Goal: Browse casually: Explore the website without a specific task or goal

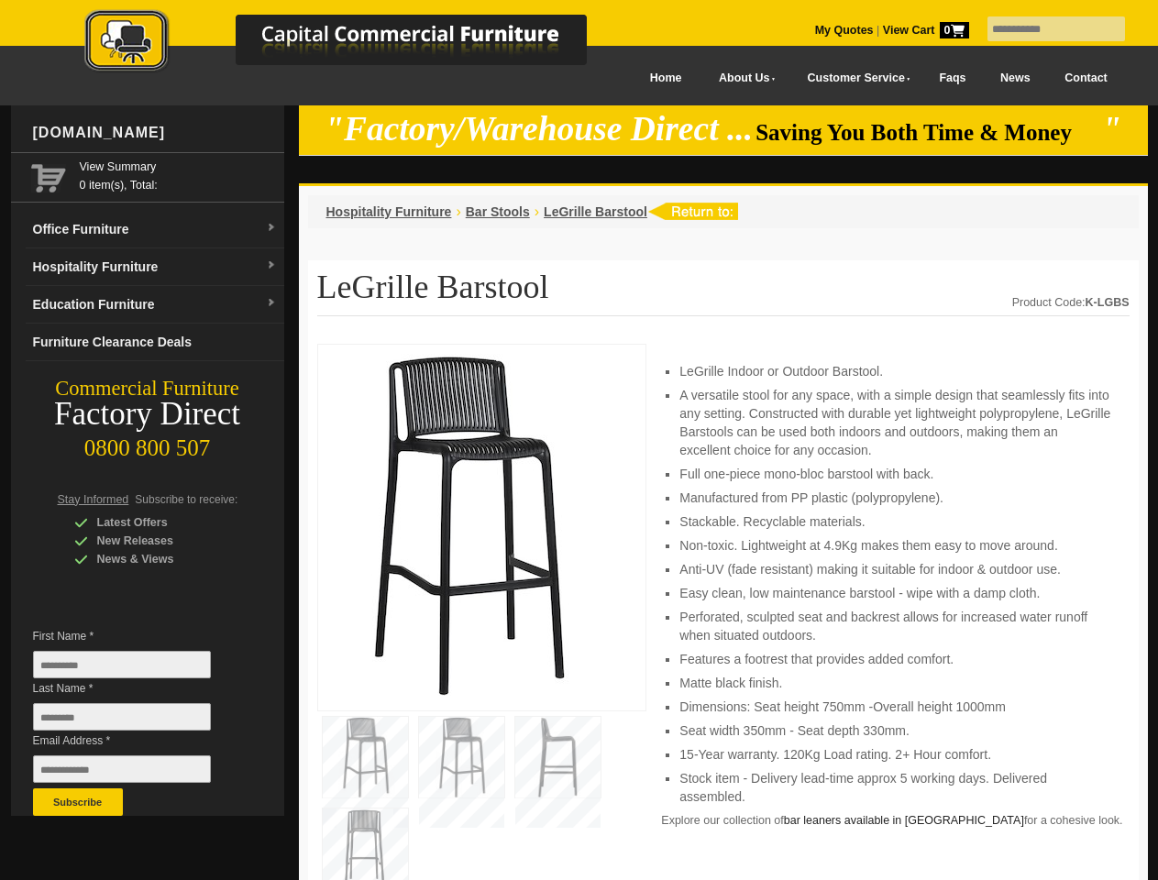
click at [1044, 29] on input "text" at bounding box center [1056, 29] width 138 height 25
click at [136, 721] on input "Last Name *" at bounding box center [122, 717] width 178 height 28
click at [78, 802] on button "Subscribe" at bounding box center [78, 802] width 90 height 28
click at [723, 612] on li "Perforated, sculpted seat and backrest allows for increased water runoff when s…" at bounding box center [894, 626] width 431 height 37
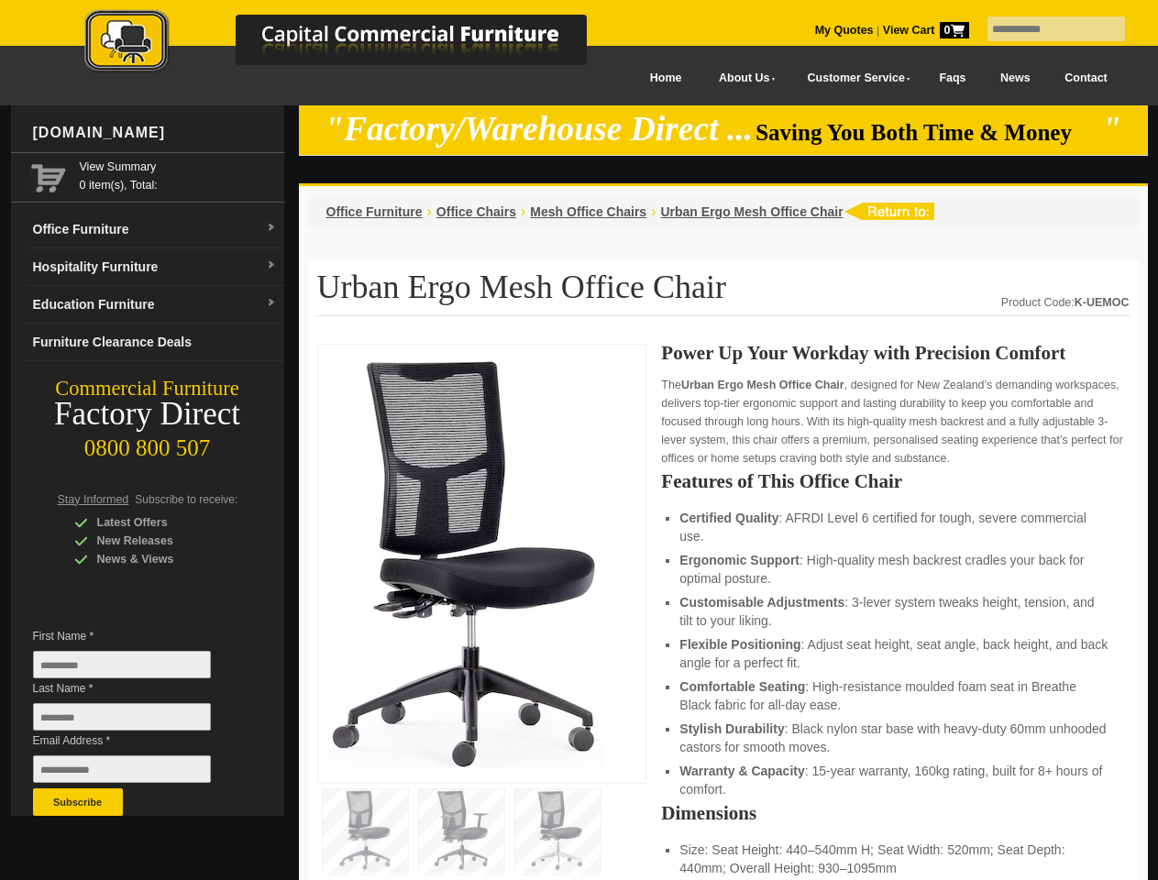
click at [1044, 29] on input "text" at bounding box center [1056, 29] width 138 height 25
click at [136, 721] on input "Last Name *" at bounding box center [122, 717] width 178 height 28
click at [78, 802] on button "Subscribe" at bounding box center [78, 802] width 90 height 28
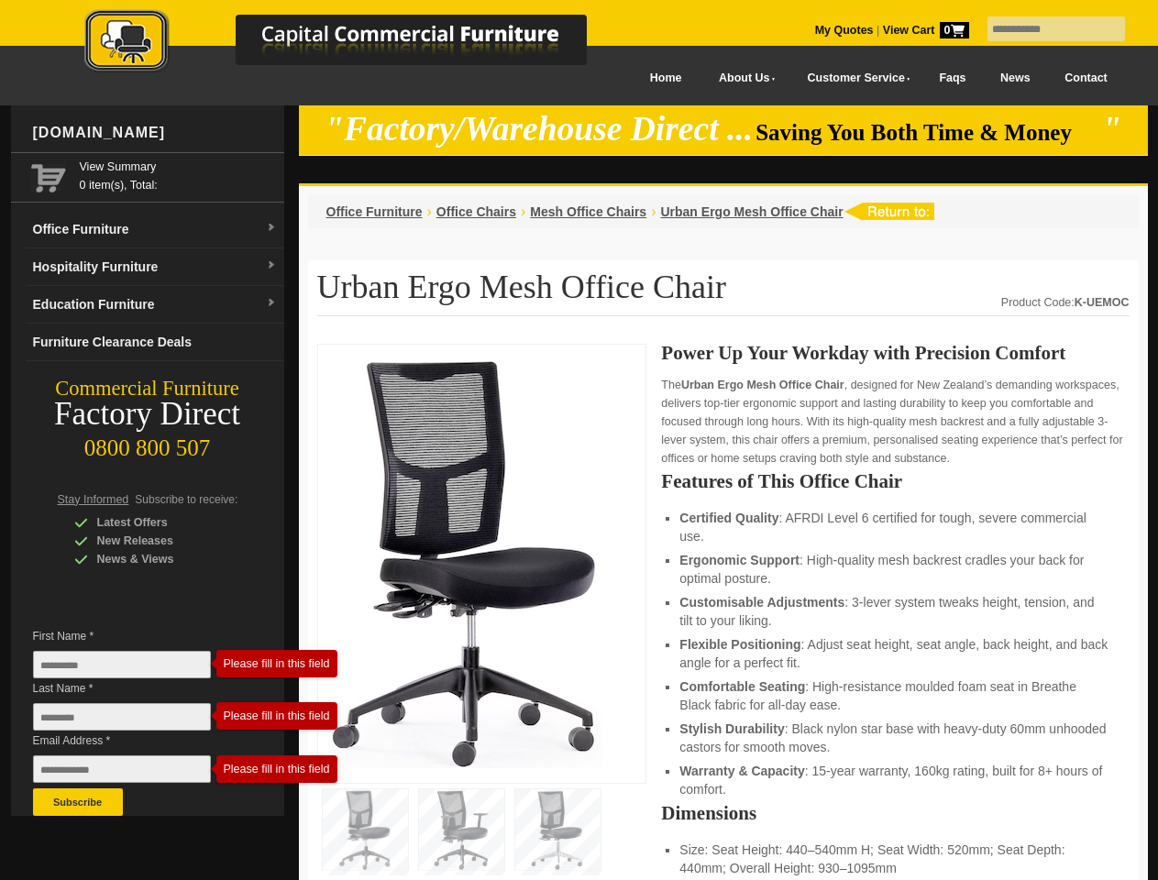
click at [723, 612] on li "Customisable Adjustments : 3-lever system tweaks height, tension, and tilt to y…" at bounding box center [894, 611] width 431 height 37
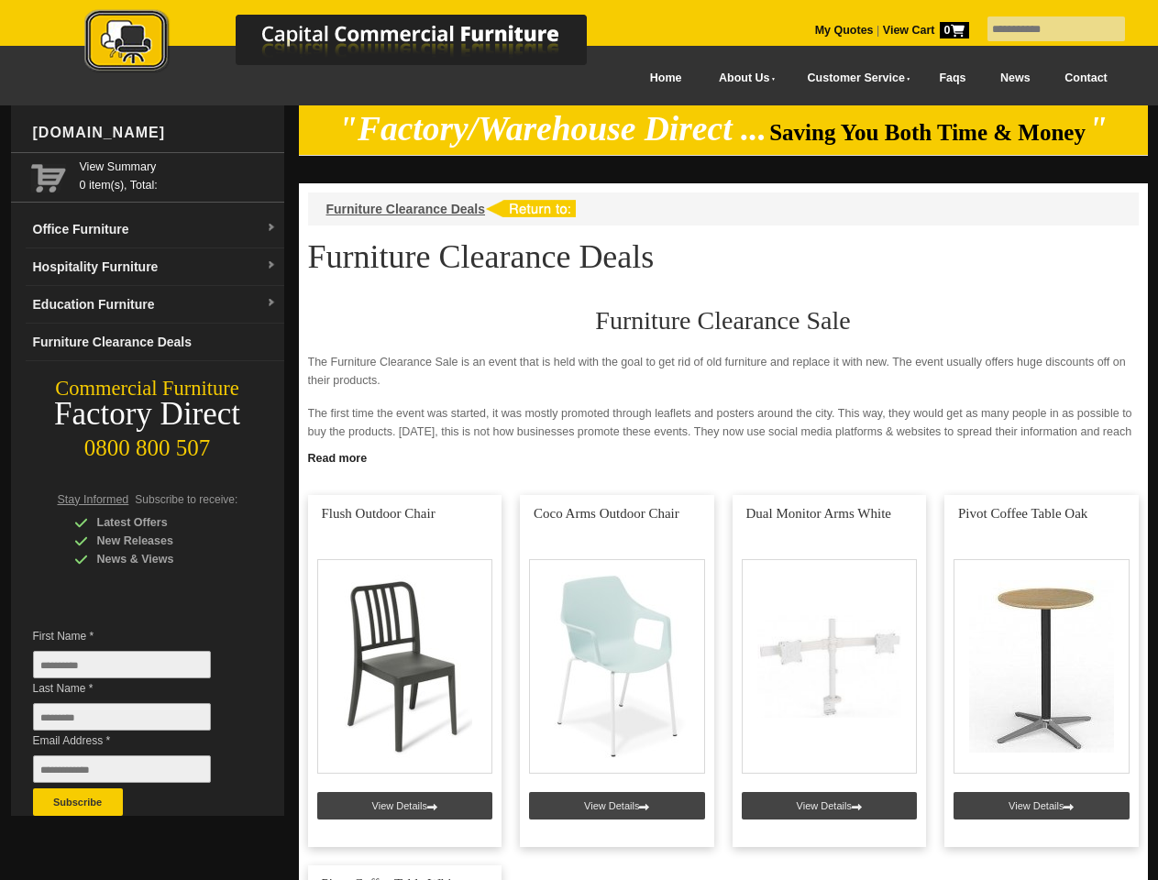
click at [1044, 29] on input "text" at bounding box center [1056, 29] width 138 height 25
click at [136, 721] on input "Last Name *" at bounding box center [122, 717] width 178 height 28
click at [78, 802] on button "Subscribe" at bounding box center [78, 802] width 90 height 28
click at [723, 457] on link "Read more" at bounding box center [723, 456] width 849 height 23
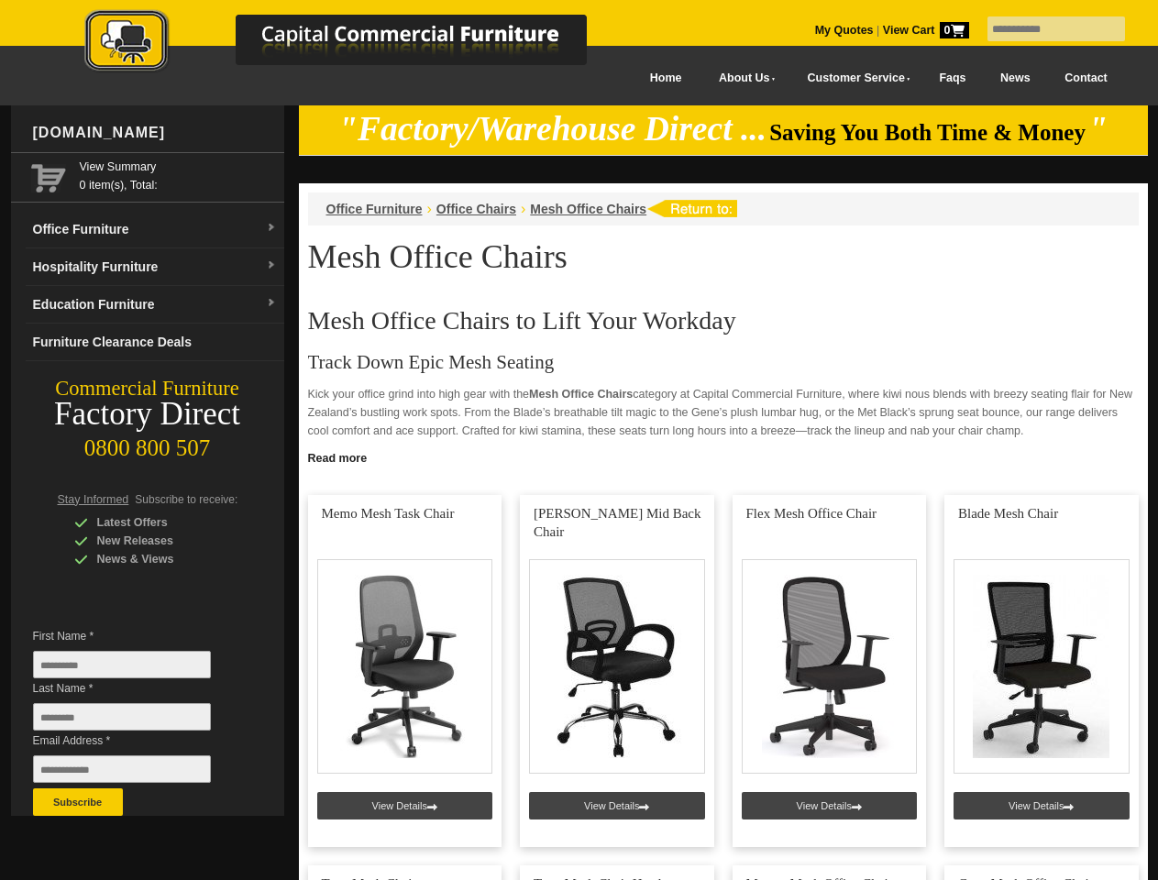
click at [1044, 29] on input "text" at bounding box center [1056, 29] width 138 height 25
click at [136, 721] on input "Last Name *" at bounding box center [122, 717] width 178 height 28
click at [78, 802] on button "Subscribe" at bounding box center [78, 802] width 90 height 28
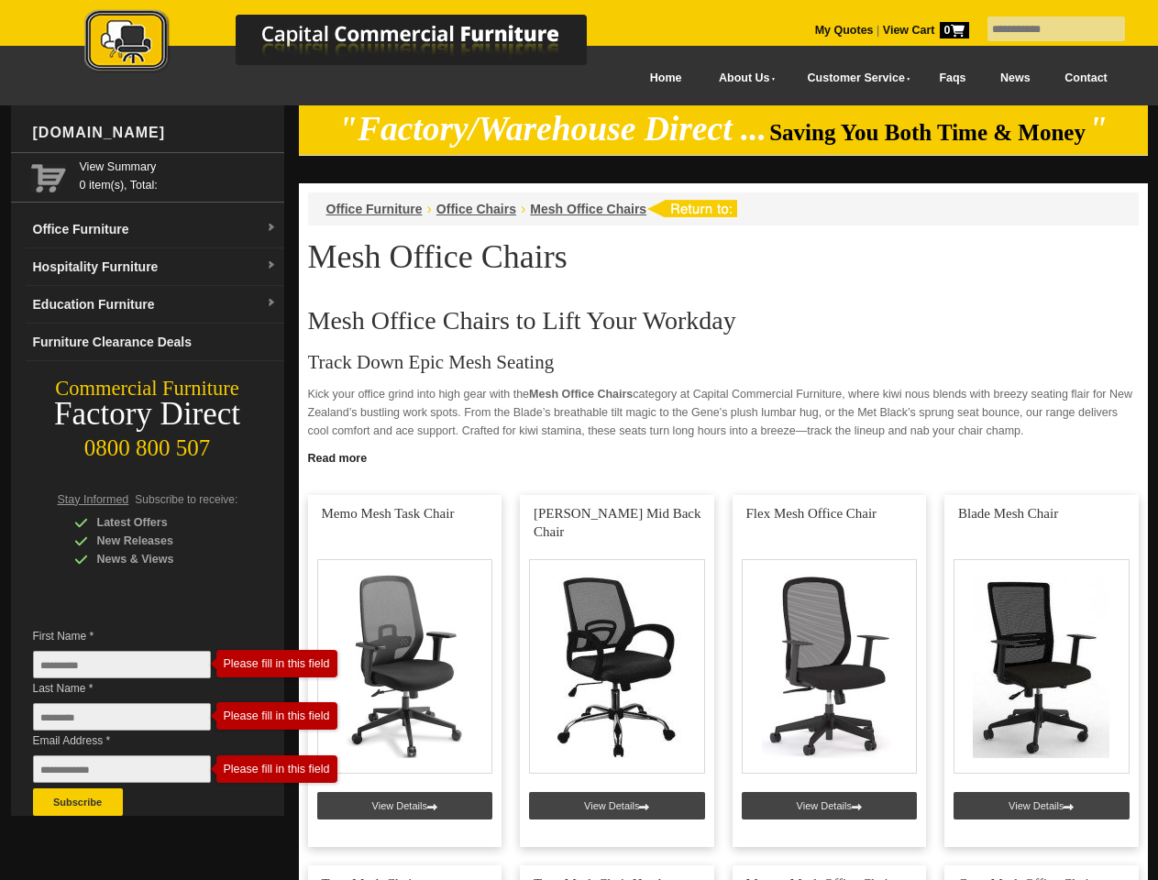
click at [723, 457] on link "Read more" at bounding box center [723, 456] width 849 height 23
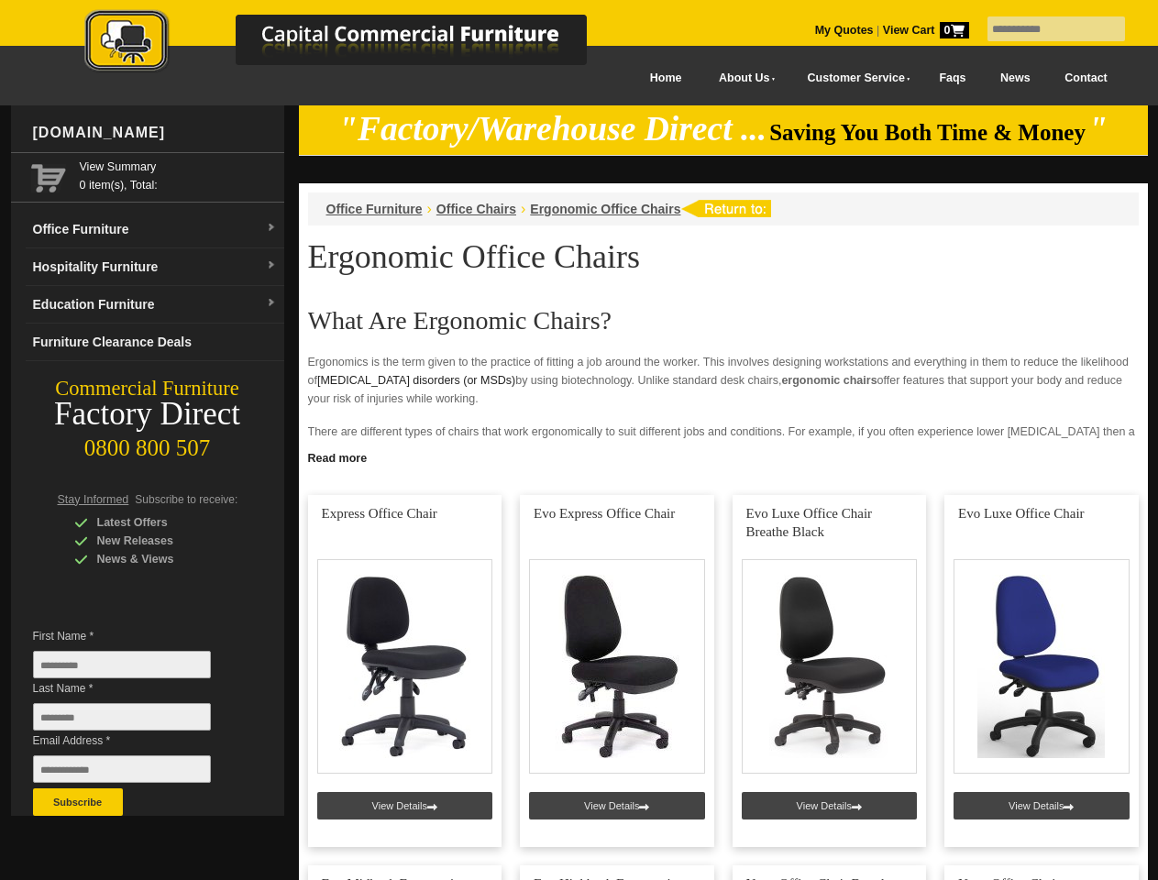
click at [1044, 29] on input "text" at bounding box center [1056, 29] width 138 height 25
click at [136, 721] on input "Last Name *" at bounding box center [122, 717] width 178 height 28
click at [78, 802] on button "Subscribe" at bounding box center [78, 802] width 90 height 28
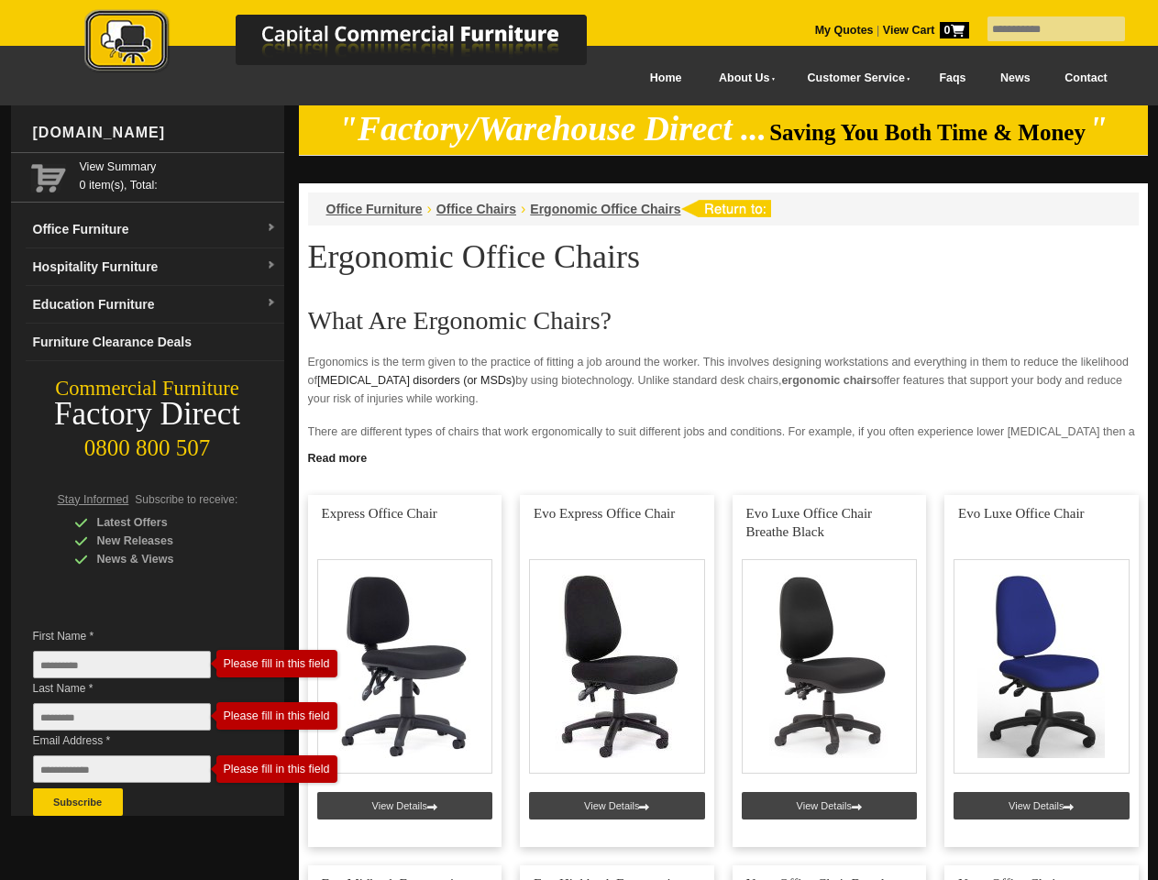
click at [723, 457] on link "Read more" at bounding box center [723, 456] width 849 height 23
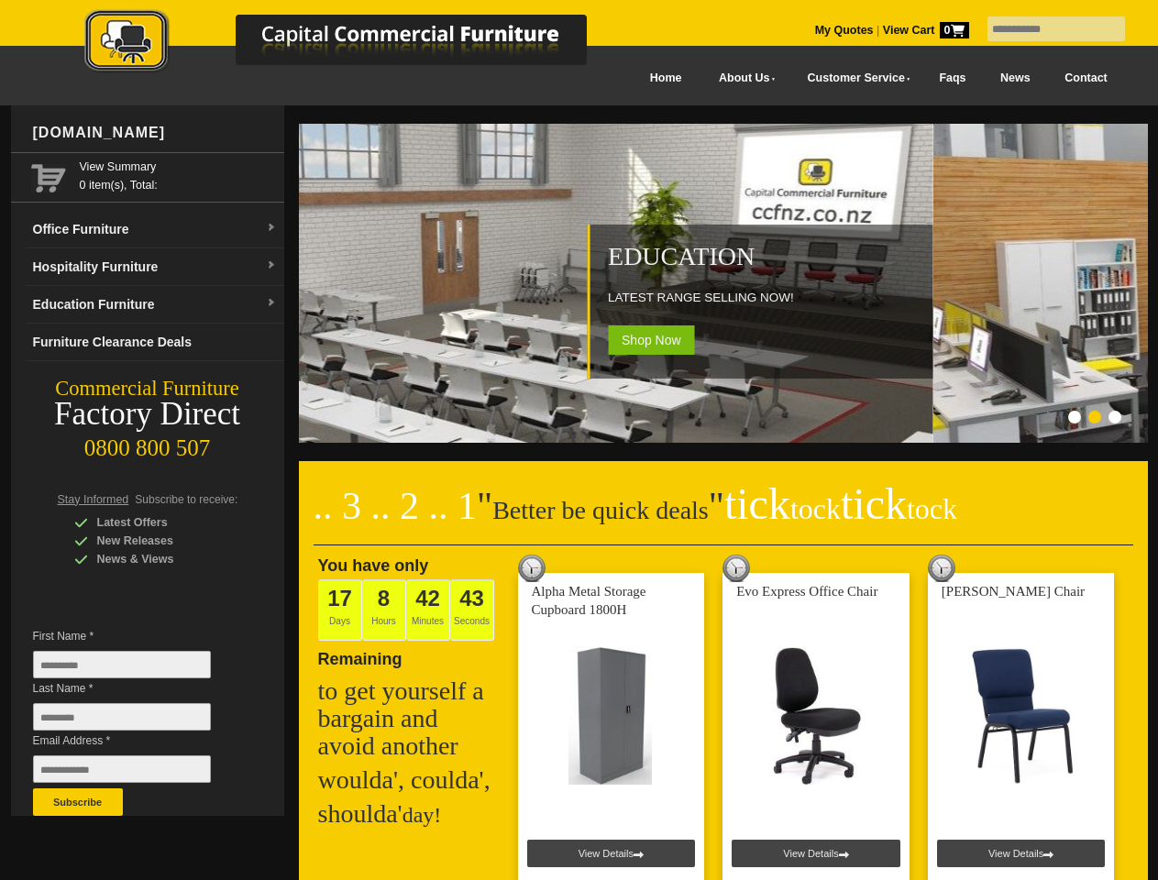
click at [1044, 29] on input "text" at bounding box center [1056, 29] width 138 height 25
click at [136, 721] on input "Last Name *" at bounding box center [122, 717] width 178 height 28
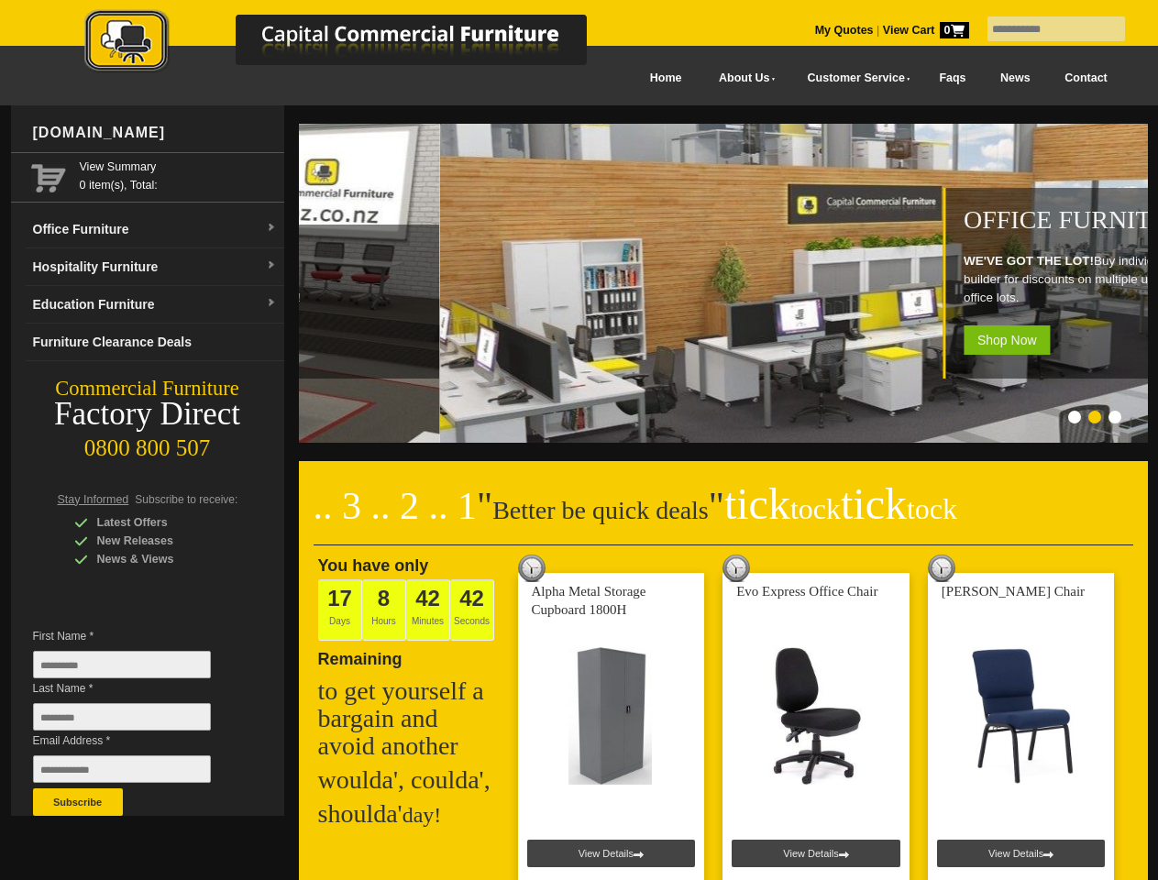
click at [78, 802] on button "Subscribe" at bounding box center [78, 802] width 90 height 28
click at [700, 420] on ol at bounding box center [700, 420] width 858 height 18
